Goal: Navigation & Orientation: Find specific page/section

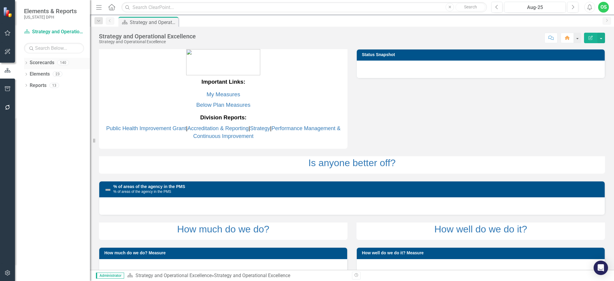
click at [30, 61] on link "Scorecards" at bounding box center [42, 62] width 25 height 7
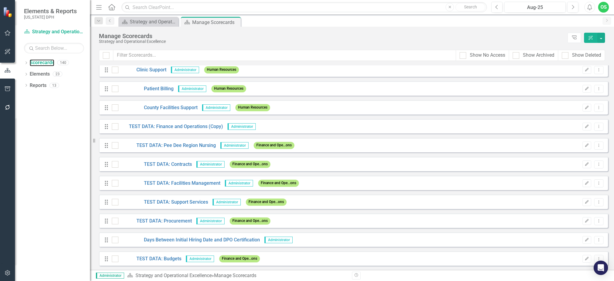
scroll to position [1255, 0]
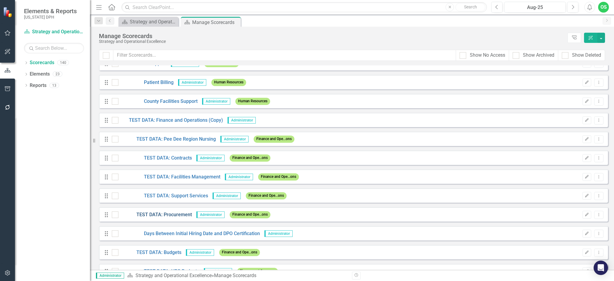
click at [151, 212] on link "TEST DATA: Procurement" at bounding box center [154, 214] width 73 height 7
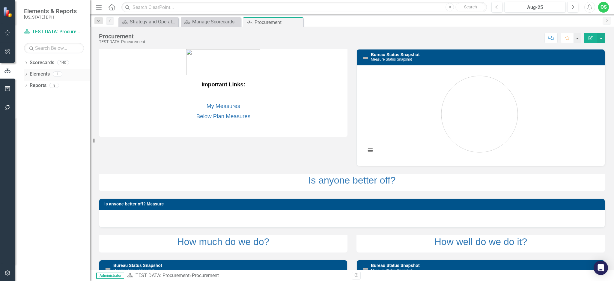
click at [26, 72] on div "Dropdown Elements 1" at bounding box center [57, 74] width 66 height 11
click at [26, 74] on icon "Dropdown" at bounding box center [26, 74] width 4 height 3
click at [56, 96] on link "Performance Measure Performance Measures" at bounding box center [62, 96] width 59 height 7
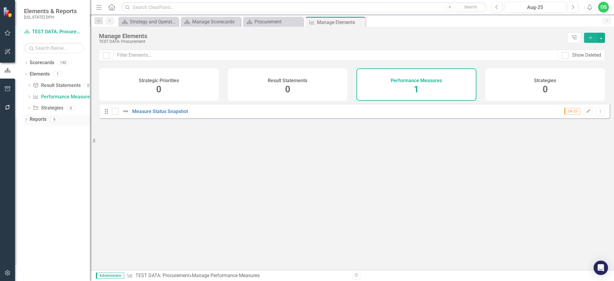
click at [25, 120] on icon "Dropdown" at bounding box center [26, 119] width 4 height 3
click at [44, 160] on link "Performance Measure Performance Measures" at bounding box center [61, 162] width 59 height 7
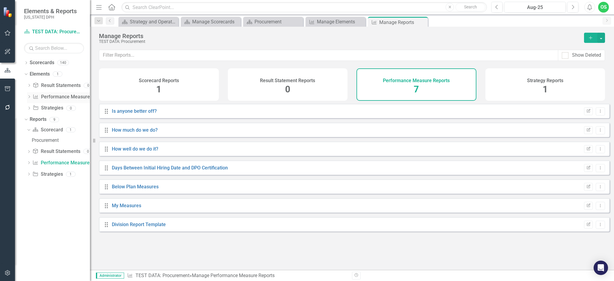
click at [56, 95] on link "Performance Measure Performance Measures" at bounding box center [62, 96] width 59 height 7
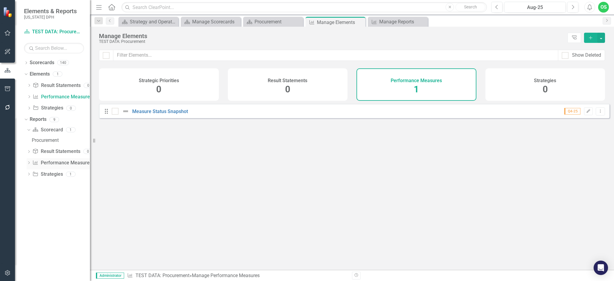
click at [61, 162] on link "Performance Measure Performance Measures" at bounding box center [61, 162] width 59 height 7
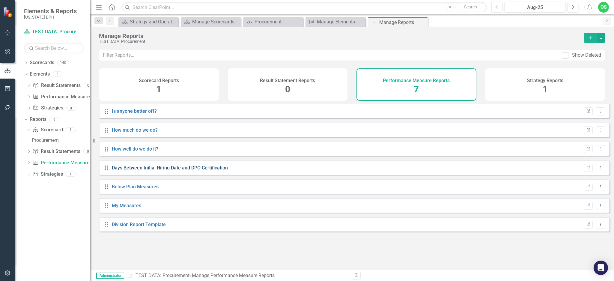
click at [143, 170] on link "Days Between Initial Hiring Date and DPO Certification" at bounding box center [170, 168] width 116 height 6
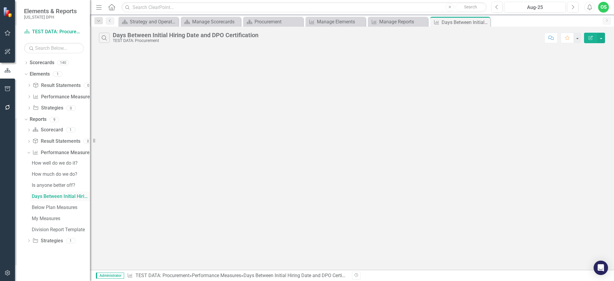
click at [53, 196] on div "Days Between Initial Hiring Date and DPO Certification" at bounding box center [61, 196] width 58 height 5
click at [484, 22] on icon at bounding box center [484, 22] width 3 height 3
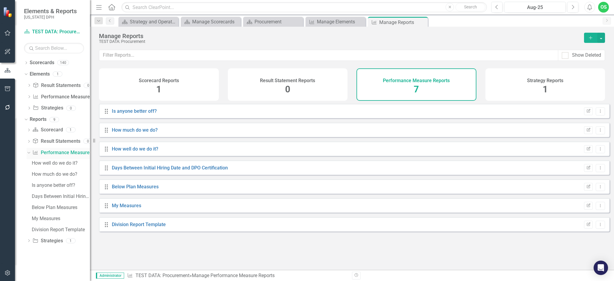
click at [27, 155] on div "Dropdown" at bounding box center [29, 153] width 4 height 3
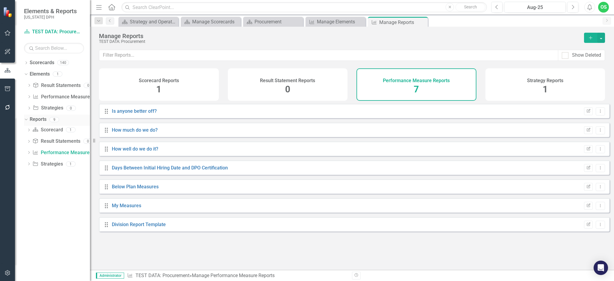
click at [27, 121] on div "Dropdown" at bounding box center [24, 119] width 5 height 4
click at [52, 99] on link "Performance Measure Performance Measures" at bounding box center [62, 96] width 59 height 7
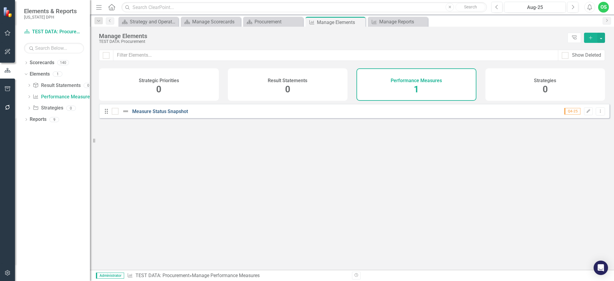
click at [163, 114] on link "Measure Status Snapshot" at bounding box center [160, 111] width 56 height 6
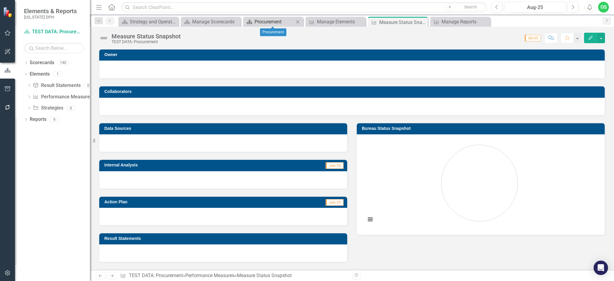
click at [263, 20] on div "Procurement" at bounding box center [274, 21] width 40 height 7
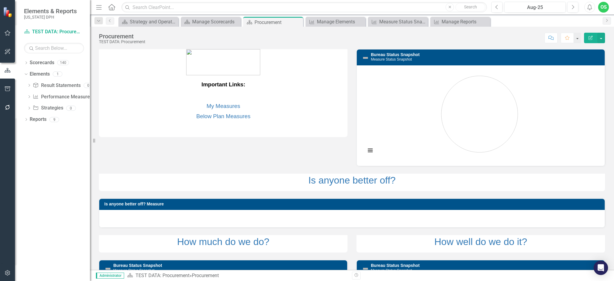
scroll to position [113, 0]
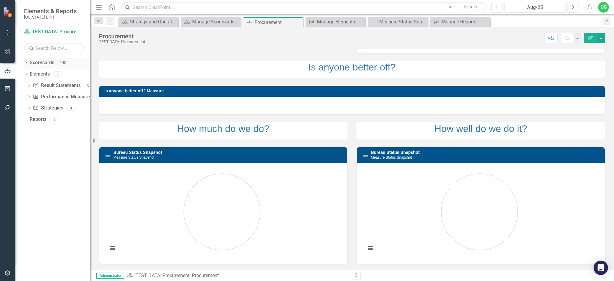
click at [26, 64] on icon "Dropdown" at bounding box center [26, 63] width 4 height 3
click at [30, 73] on icon "Dropdown" at bounding box center [29, 74] width 4 height 4
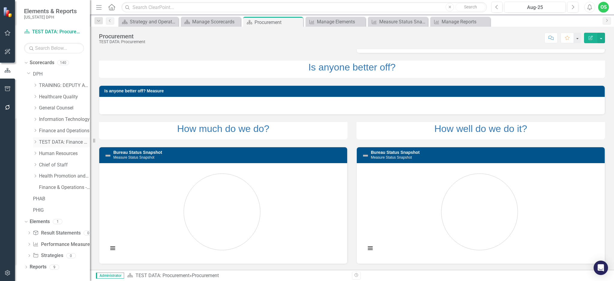
click at [62, 140] on link "TEST DATA: Finance and Operations (Copy)" at bounding box center [64, 142] width 51 height 7
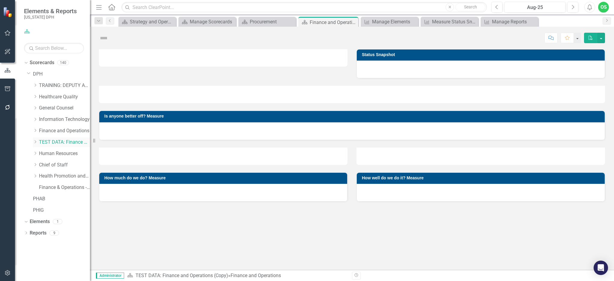
click at [39, 141] on div "Dropdown" at bounding box center [36, 142] width 6 height 5
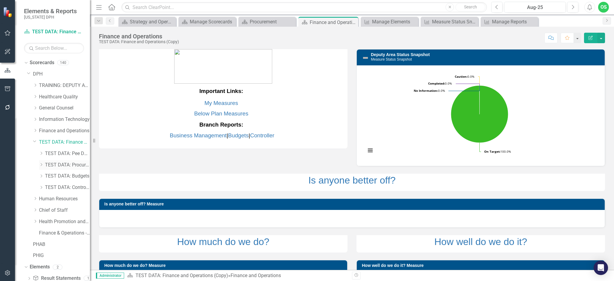
click at [62, 161] on link "TEST DATA: Procurement" at bounding box center [67, 164] width 45 height 7
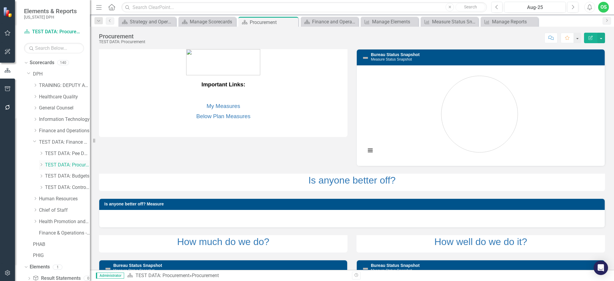
click at [55, 164] on link "TEST DATA: Procurement" at bounding box center [67, 164] width 45 height 7
click at [40, 165] on icon "Dropdown" at bounding box center [41, 165] width 4 height 4
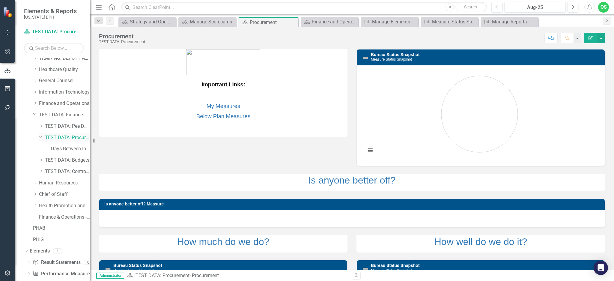
scroll to position [30, 0]
click at [64, 148] on link "Days Between Initial Hiring Date and DPO Certification" at bounding box center [70, 146] width 39 height 7
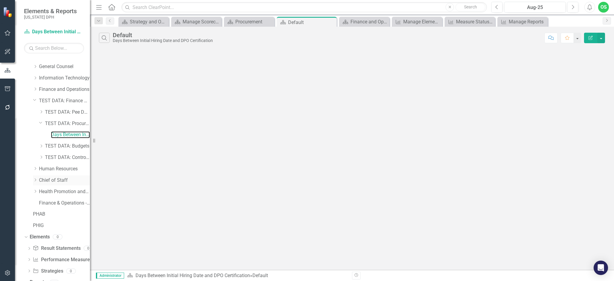
scroll to position [49, 0]
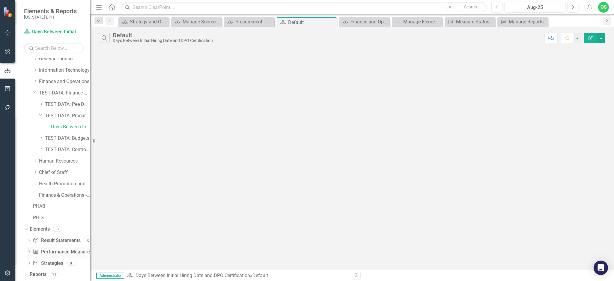
click at [42, 249] on link "Performance Measure Performance Measures" at bounding box center [62, 251] width 59 height 7
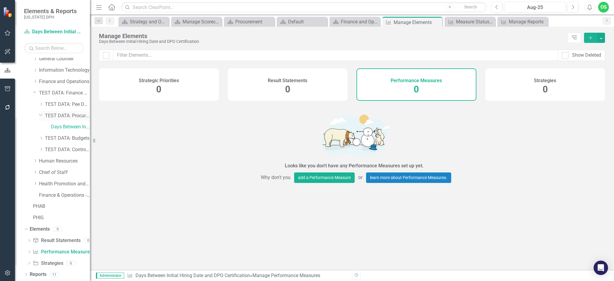
click at [61, 112] on link "TEST DATA: Procurement" at bounding box center [67, 115] width 45 height 7
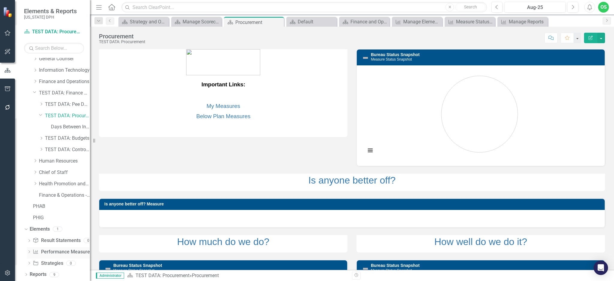
click at [53, 251] on link "Performance Measure Performance Measures" at bounding box center [62, 251] width 59 height 7
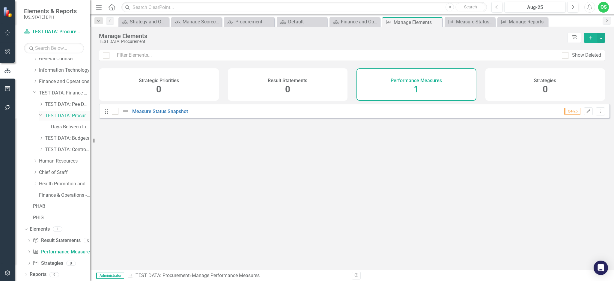
click at [55, 118] on link "TEST DATA: Procurement" at bounding box center [67, 115] width 45 height 7
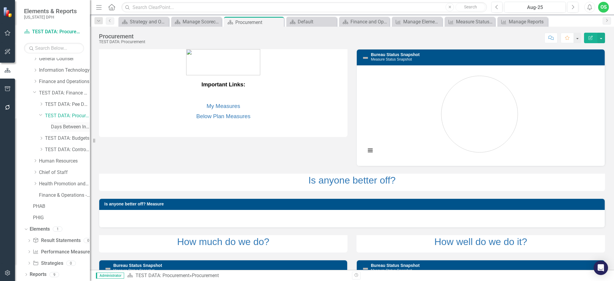
click at [70, 126] on link "Days Between Initial Hiring Date and DPO Certification" at bounding box center [70, 126] width 39 height 7
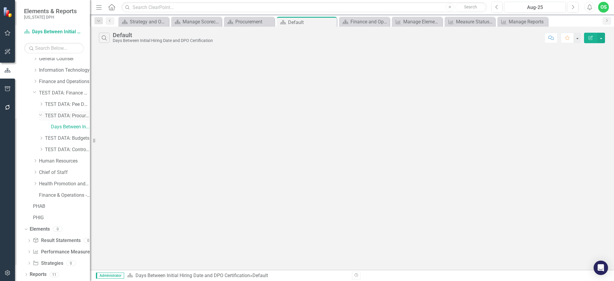
click at [69, 118] on link "TEST DATA: Procurement" at bounding box center [67, 115] width 45 height 7
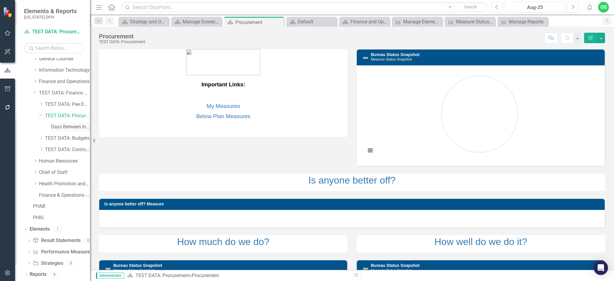
click at [67, 127] on link "Days Between Initial Hiring Date and DPO Certification" at bounding box center [70, 126] width 39 height 7
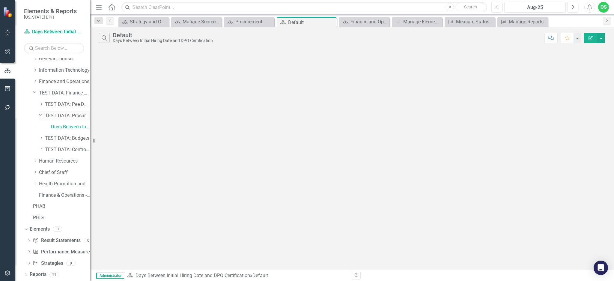
click at [65, 114] on link "TEST DATA: Procurement" at bounding box center [67, 115] width 45 height 7
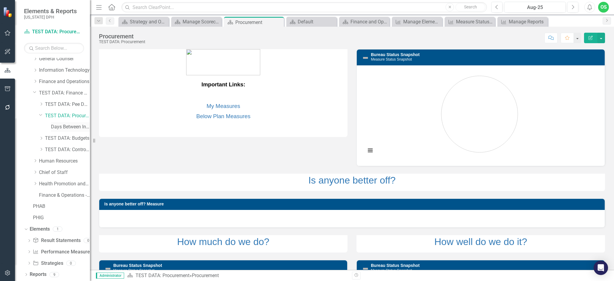
click at [65, 122] on div "Days Between Initial Hiring Date and DPO Certification" at bounding box center [70, 127] width 39 height 10
click at [69, 125] on link "Days Between Initial Hiring Date and DPO Certification" at bounding box center [70, 126] width 39 height 7
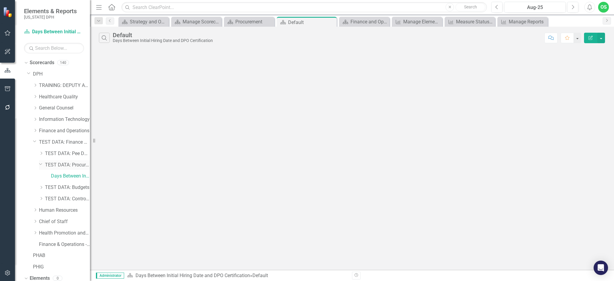
click at [67, 161] on link "TEST DATA: Procurement" at bounding box center [67, 164] width 45 height 7
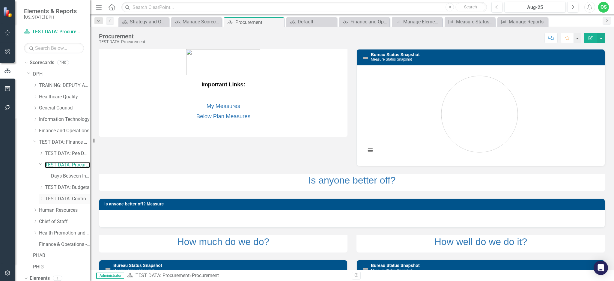
scroll to position [49, 0]
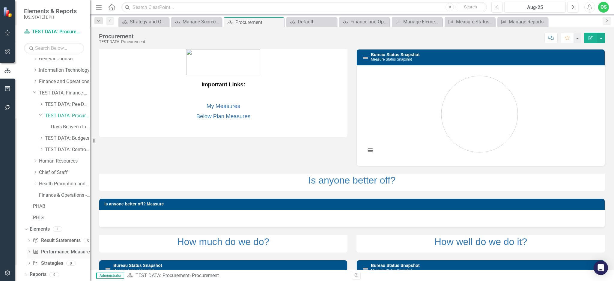
click at [59, 251] on link "Performance Measure Performance Measures" at bounding box center [62, 251] width 59 height 7
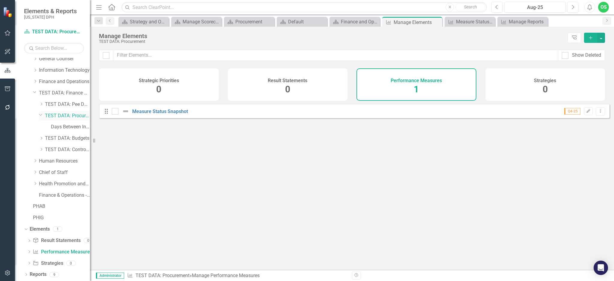
click at [57, 113] on link "TEST DATA: Procurement" at bounding box center [67, 115] width 45 height 7
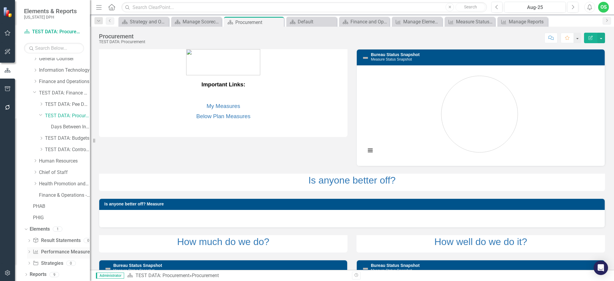
click at [47, 253] on link "Performance Measure Performance Measures" at bounding box center [62, 251] width 59 height 7
